Goal: Check status: Check status

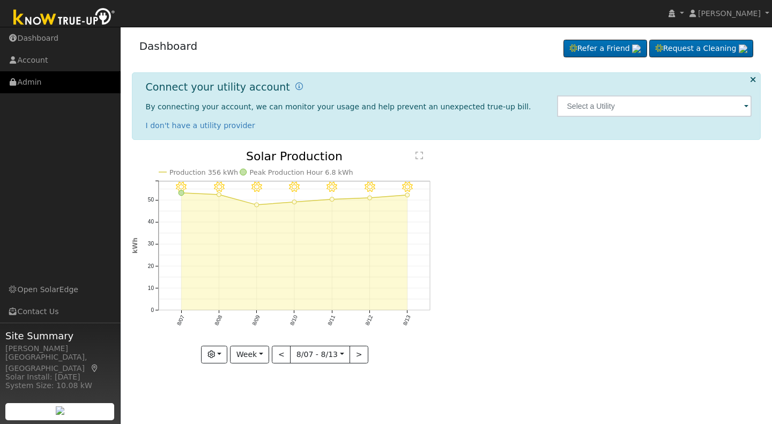
click at [28, 84] on link "Admin" at bounding box center [60, 82] width 121 height 22
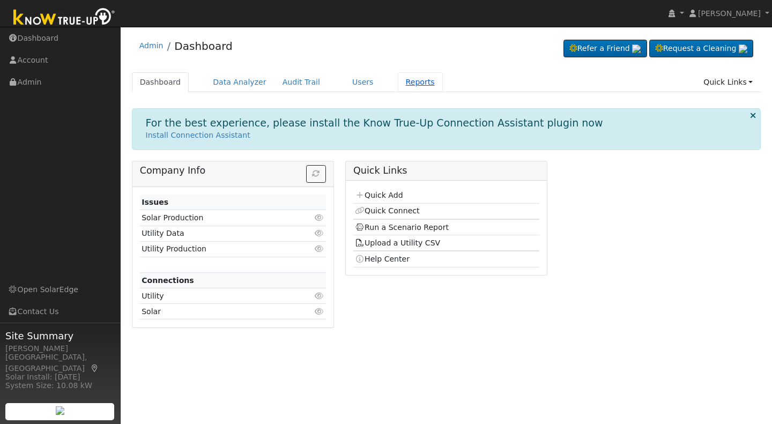
click at [399, 79] on link "Reports" at bounding box center [420, 82] width 45 height 20
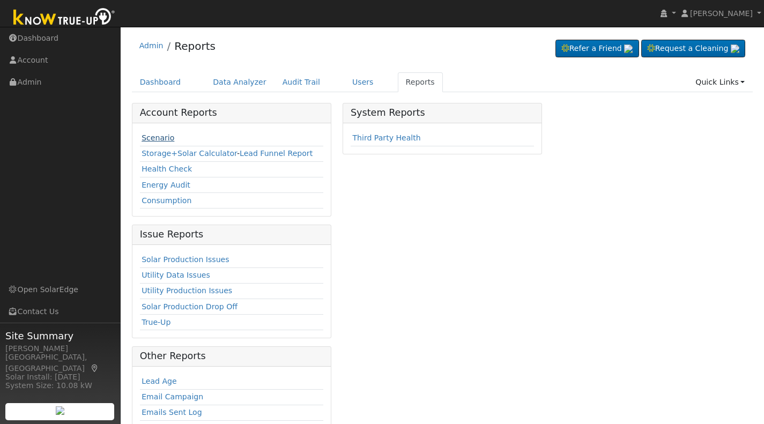
click at [147, 140] on link "Scenario" at bounding box center [157, 137] width 33 height 9
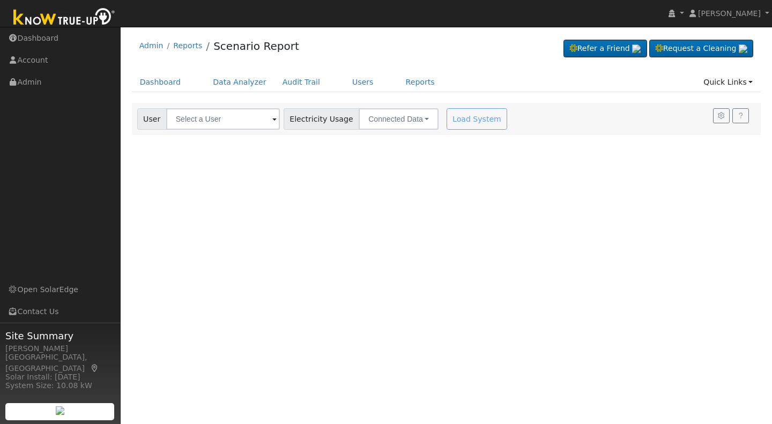
click at [272, 117] on span at bounding box center [274, 120] width 4 height 12
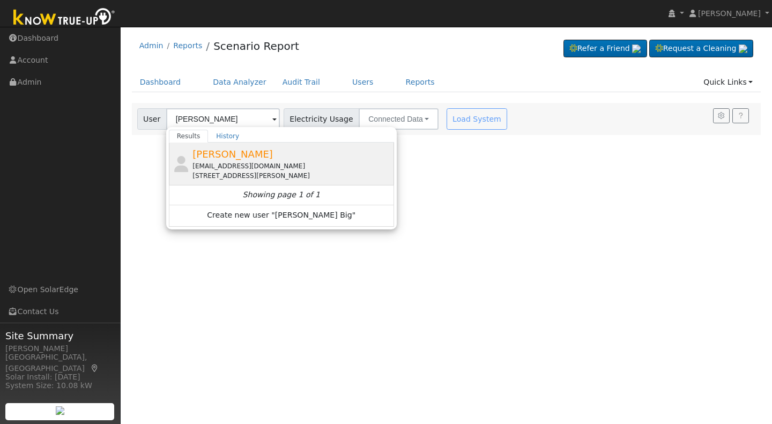
click at [227, 163] on div "[EMAIL_ADDRESS][DOMAIN_NAME]" at bounding box center [291, 166] width 199 height 10
type input "[PERSON_NAME]"
